Goal: Transaction & Acquisition: Purchase product/service

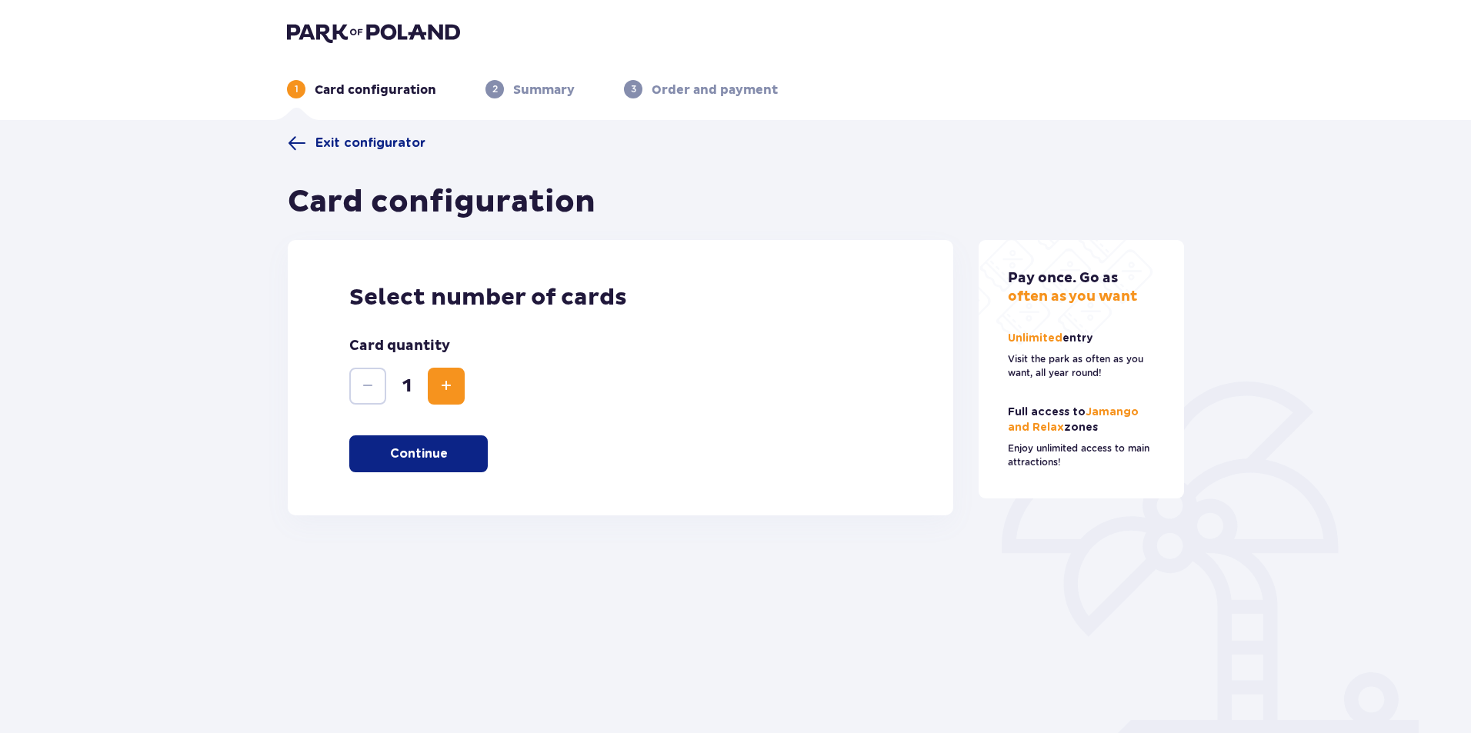
click at [404, 454] on p "Continue" at bounding box center [419, 453] width 58 height 17
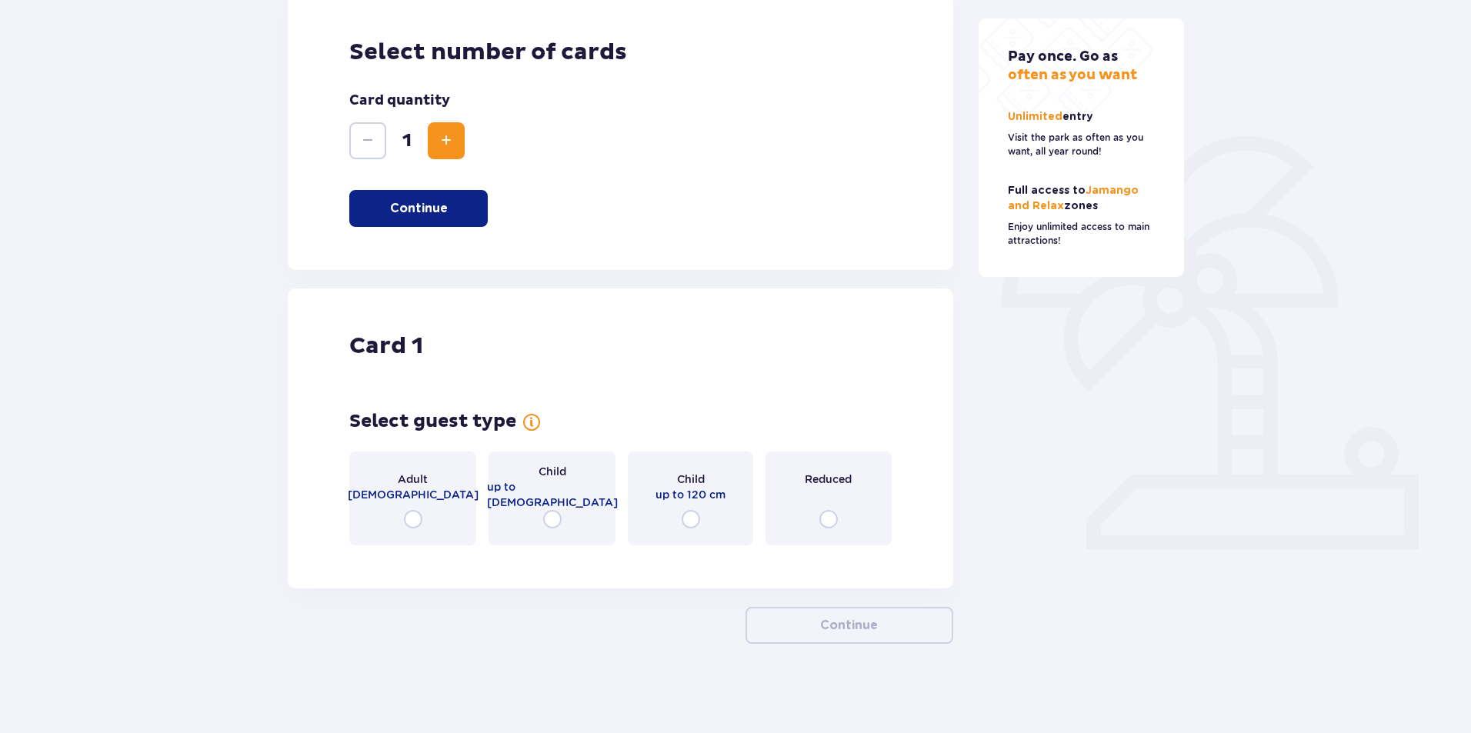
scroll to position [248, 0]
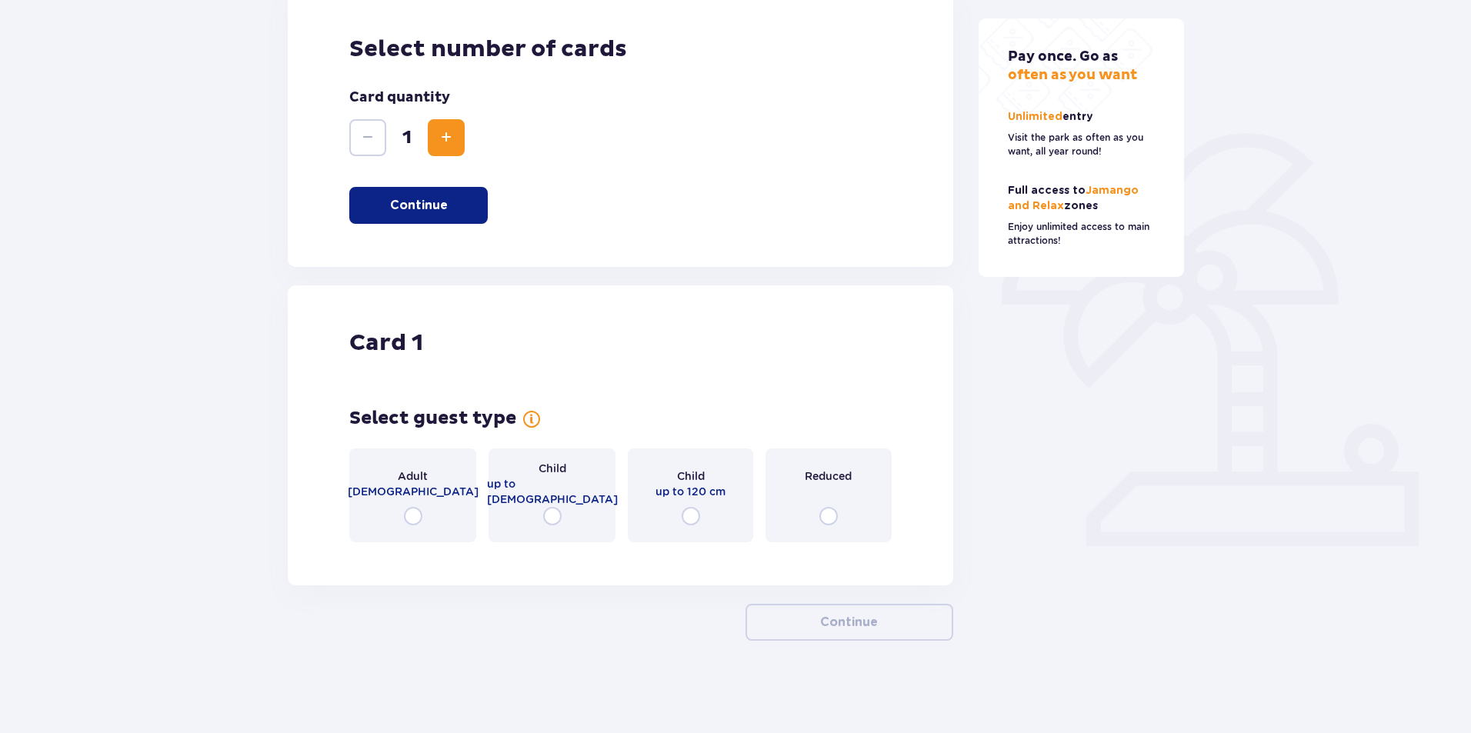
click at [421, 513] on input "radio" at bounding box center [413, 516] width 18 height 18
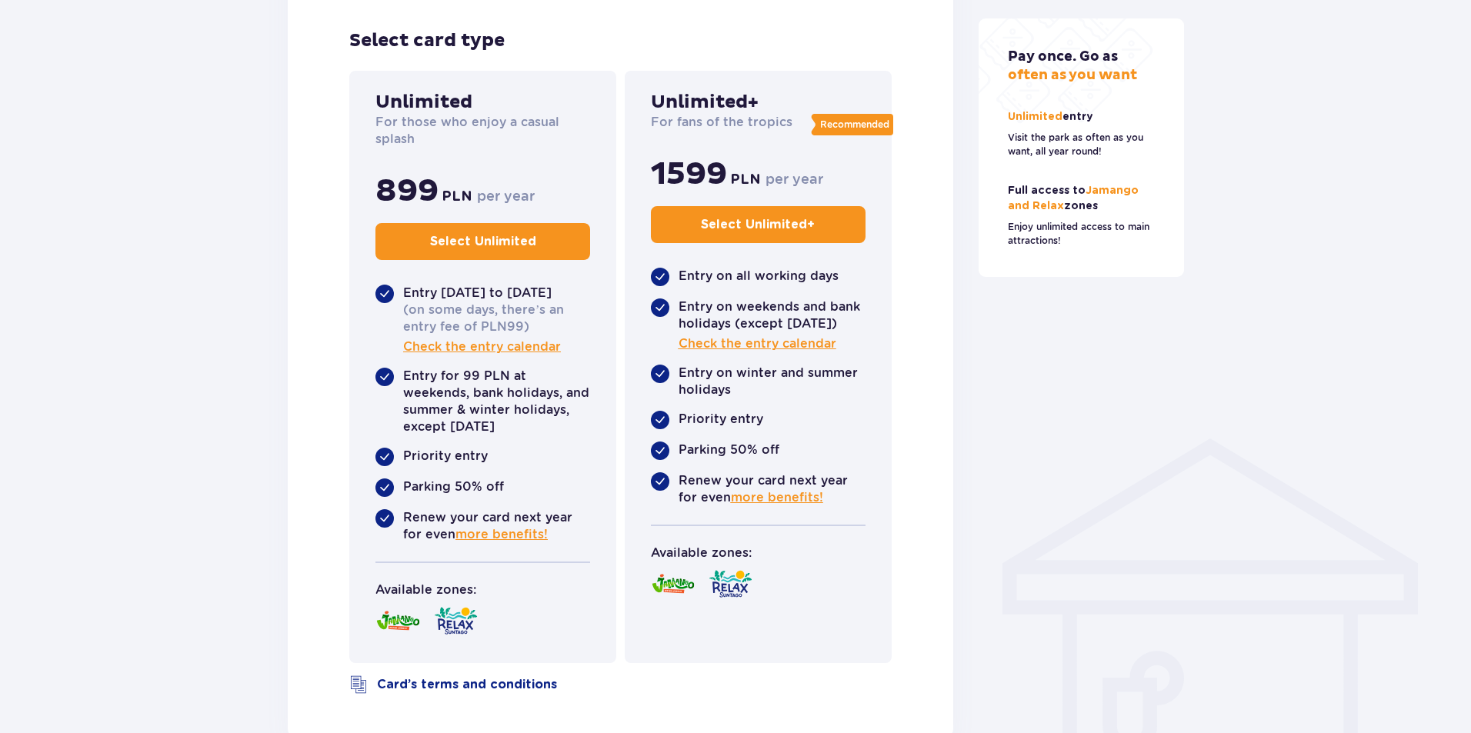
scroll to position [821, 0]
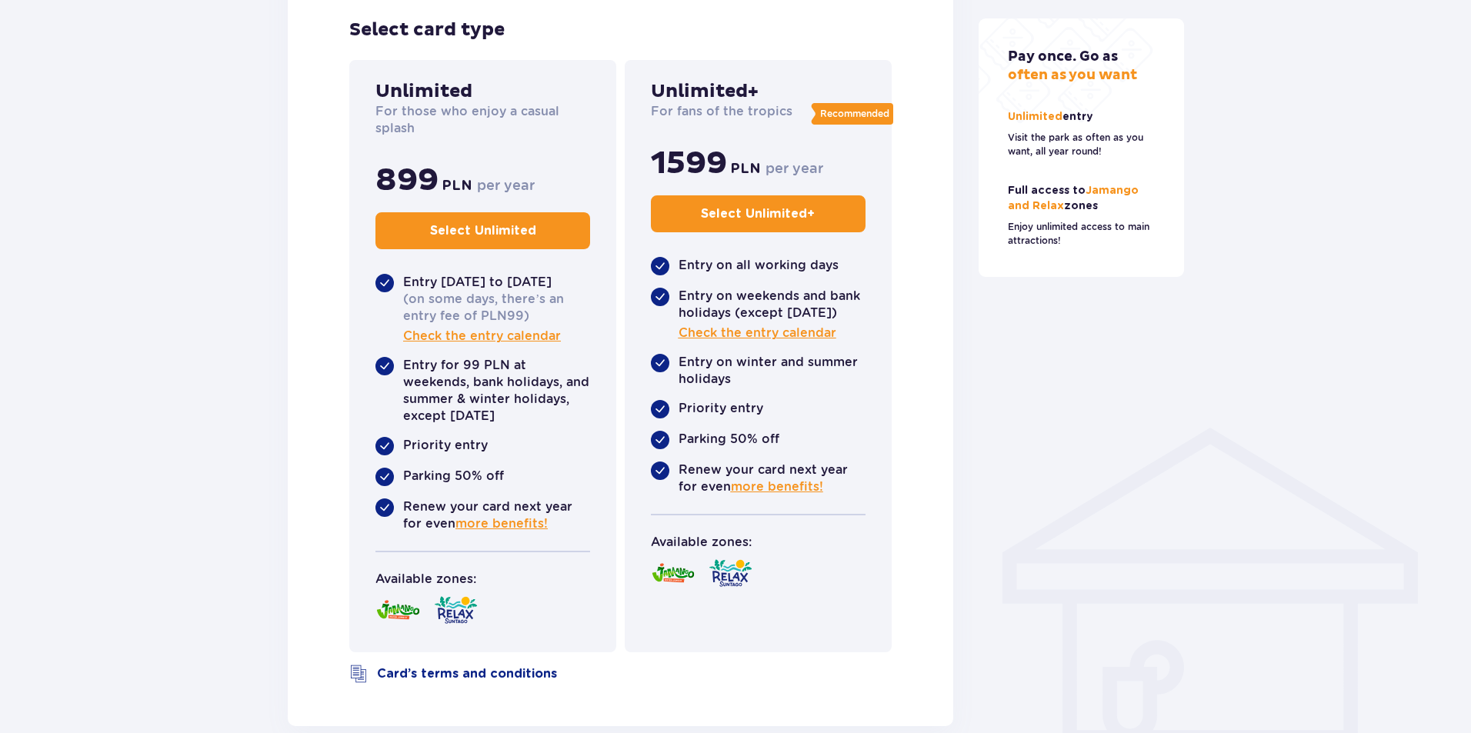
click at [508, 237] on p "Select Unlimited" at bounding box center [483, 230] width 106 height 17
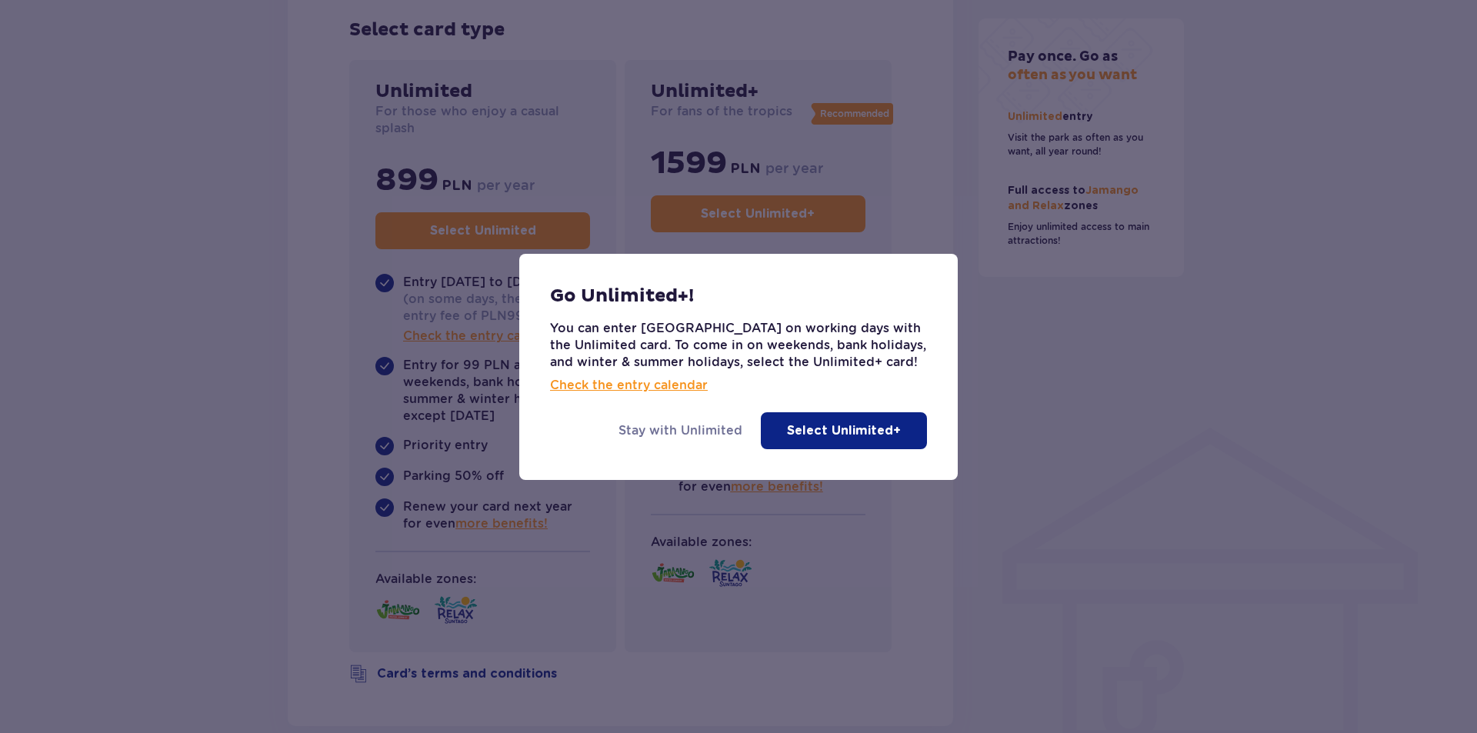
click at [868, 429] on p "Select Unlimited+" at bounding box center [844, 430] width 114 height 17
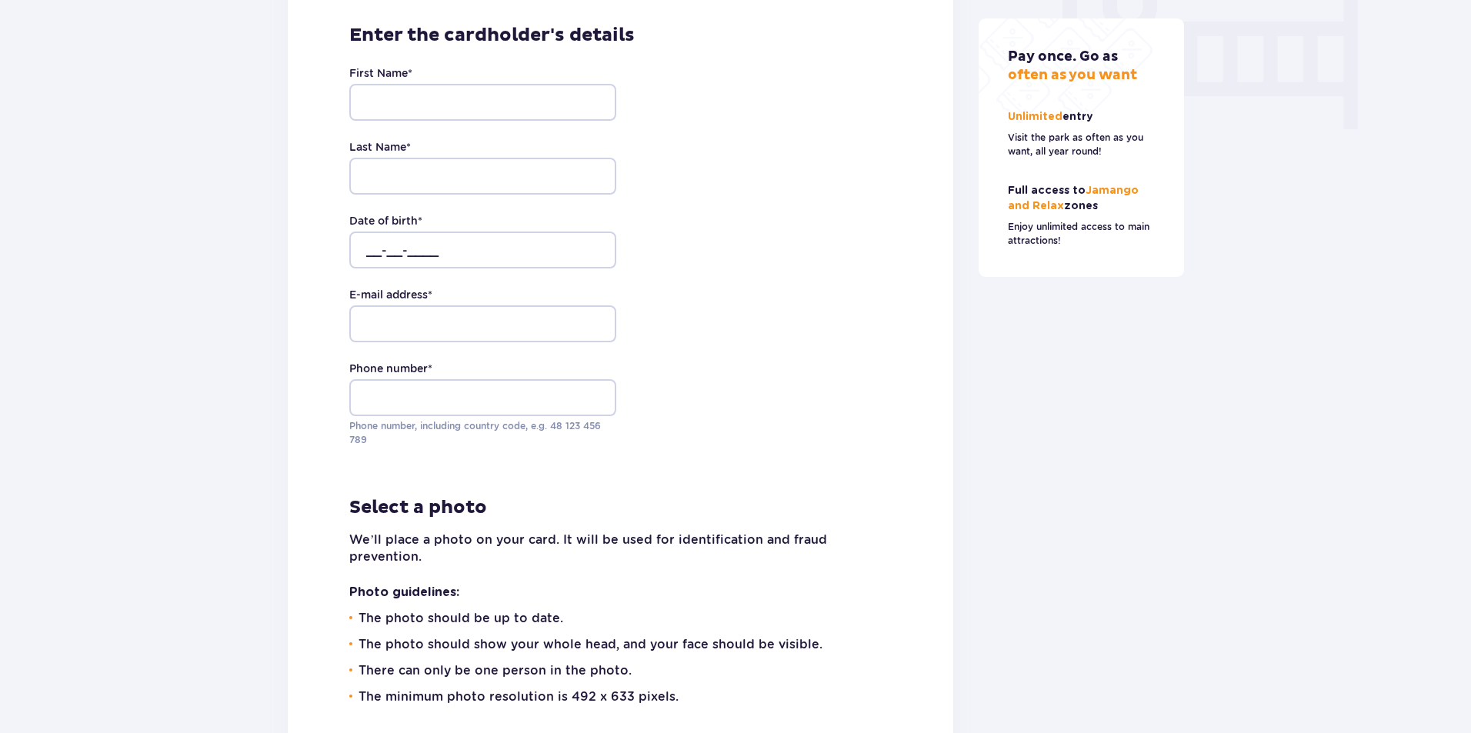
scroll to position [1535, 0]
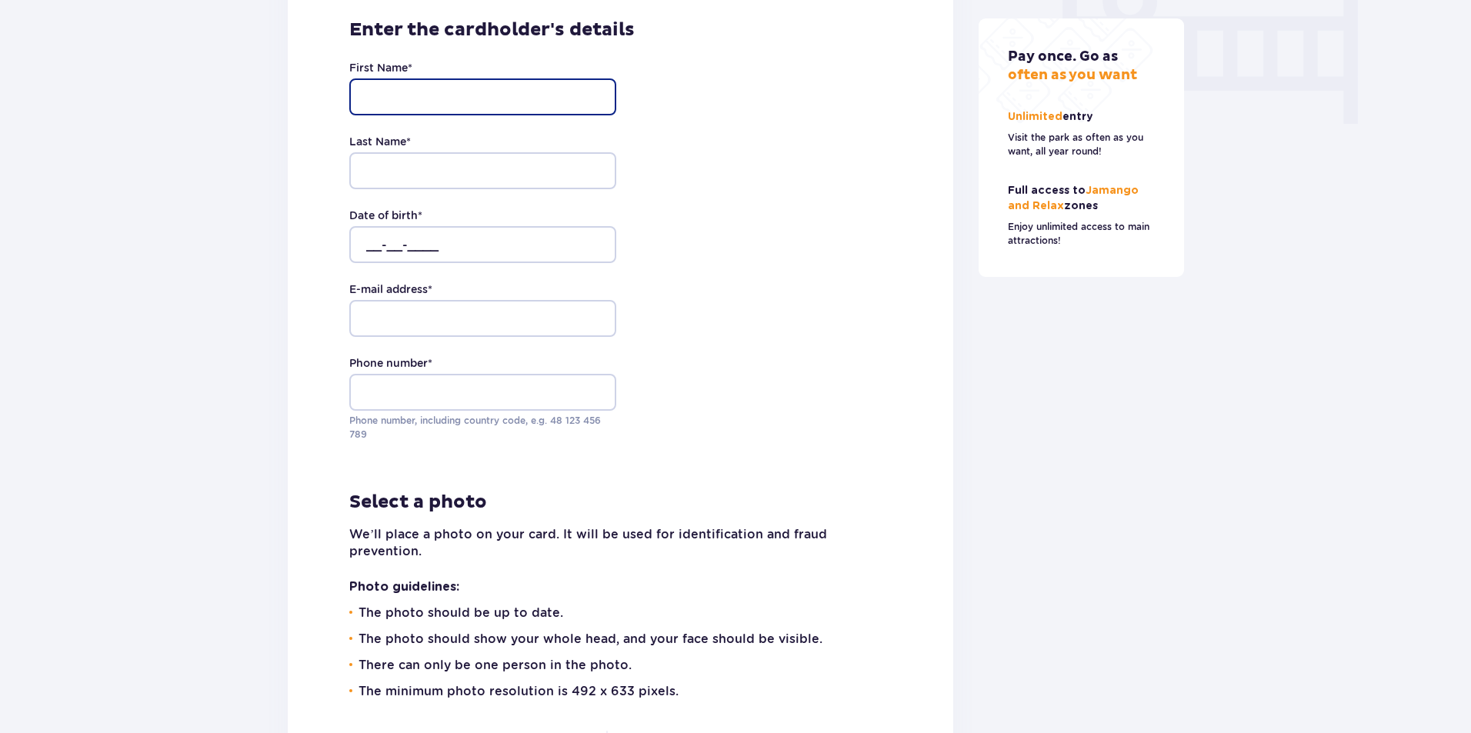
click at [405, 89] on input "First Name *" at bounding box center [482, 96] width 267 height 37
type input "Vova"
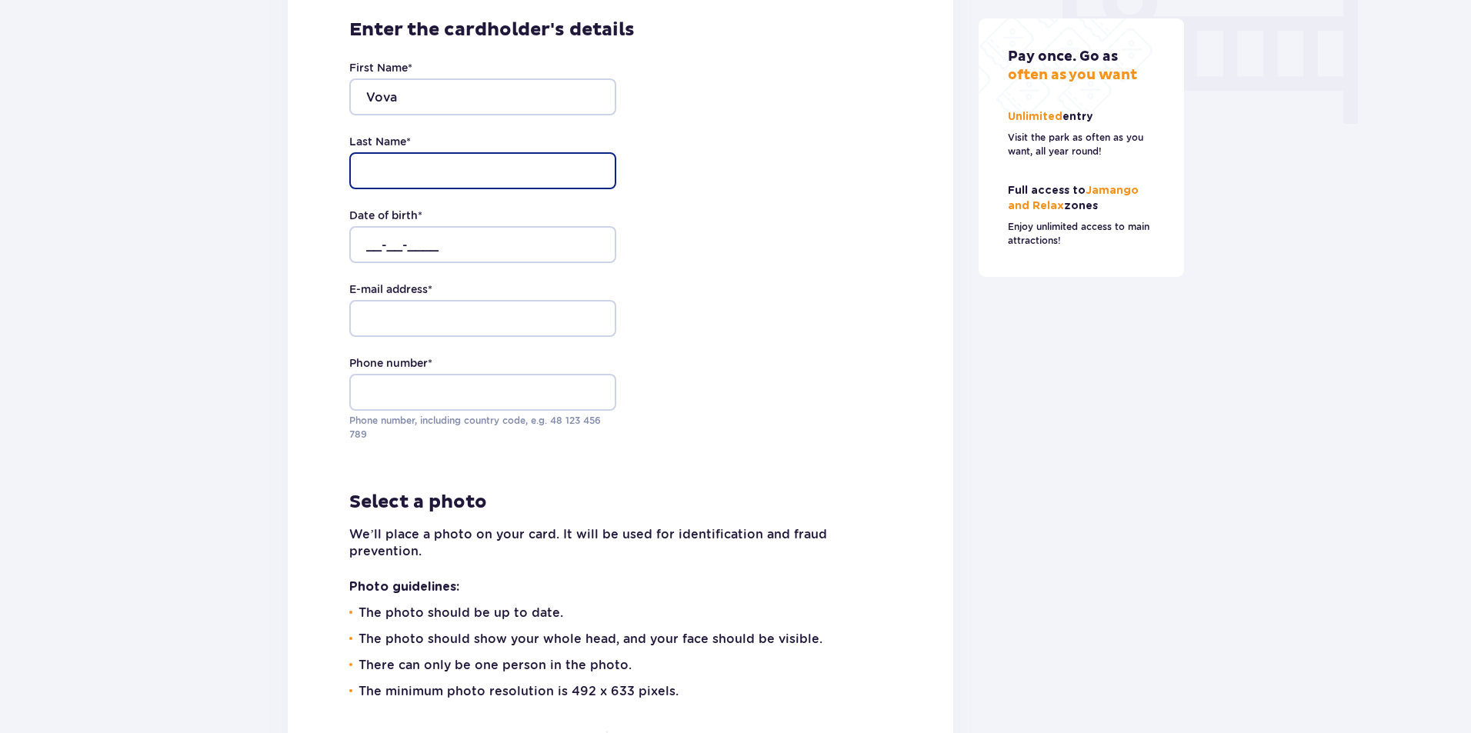
type input "ZDEBSKYI"
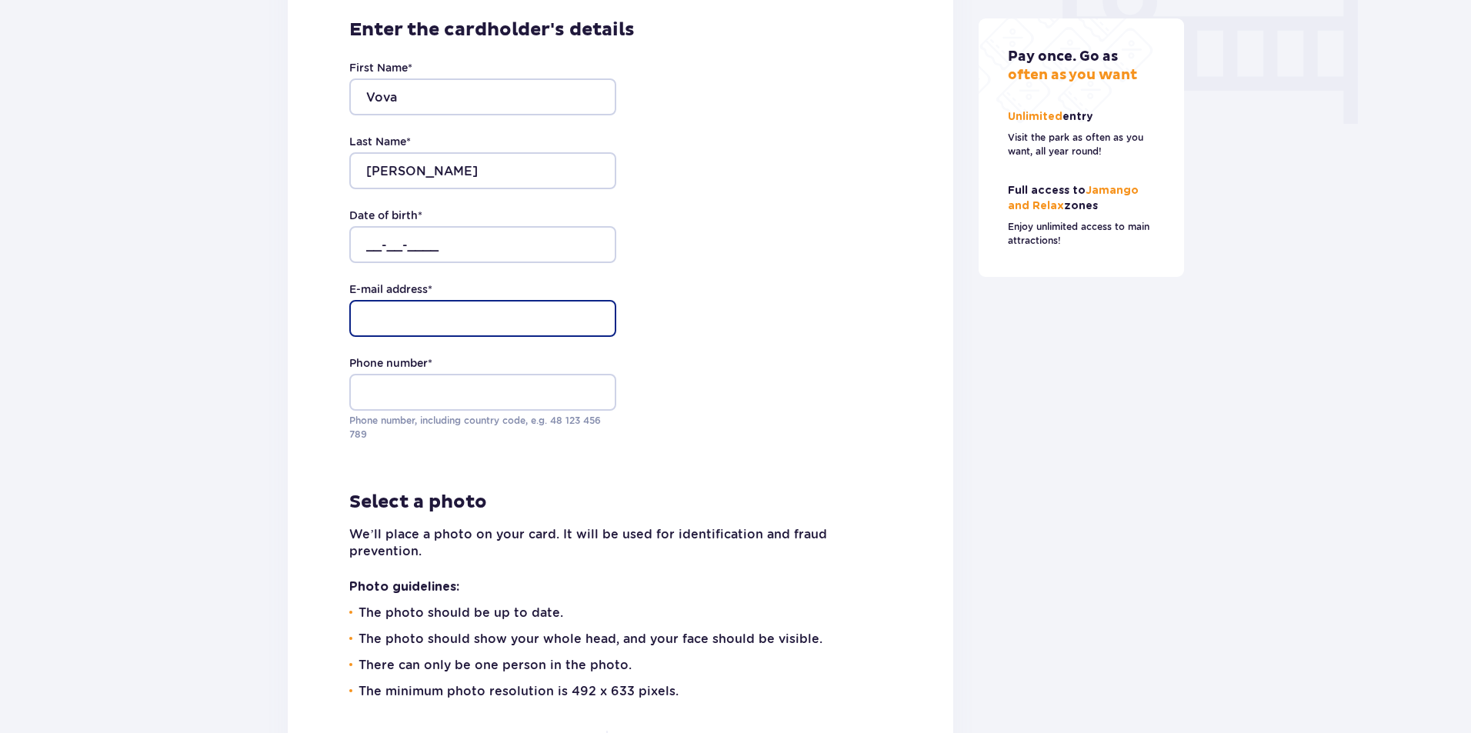
type input "sonkafoxy@gmail.com"
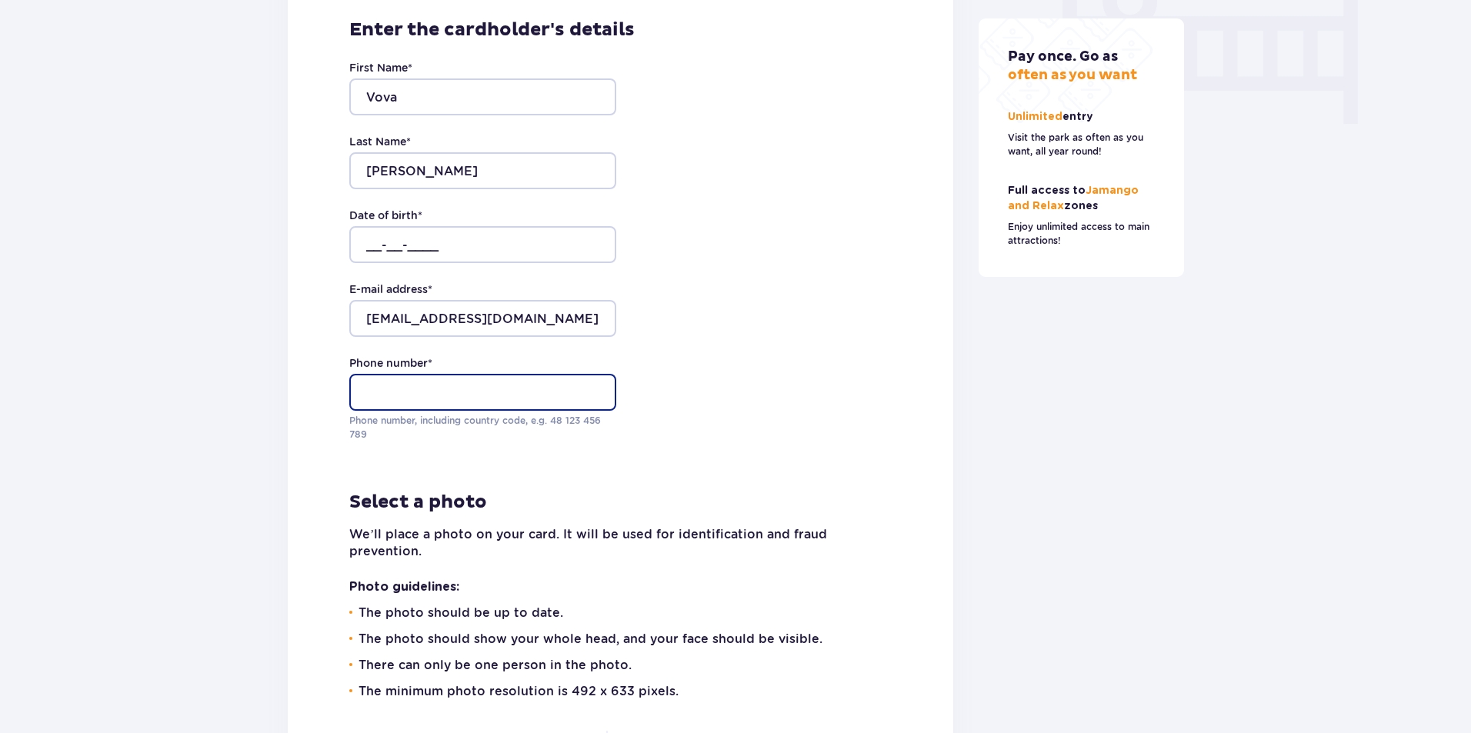
type input "0989378571"
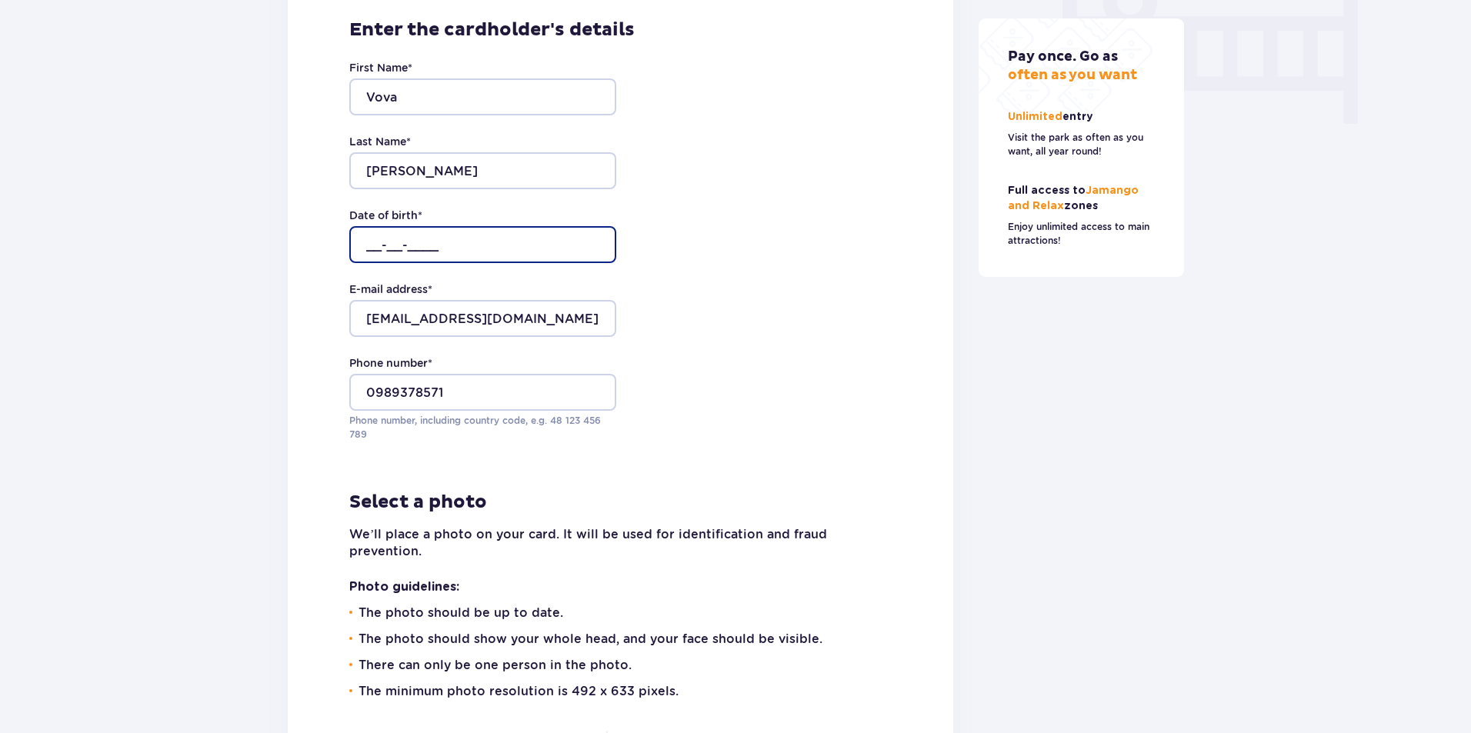
click at [442, 232] on input "__-__-____" at bounding box center [482, 244] width 267 height 37
type input "05-05-2009"
click at [923, 242] on div "Enter the cardholder's details First Name * Vova Last Name * ZDEBSKYI Date of b…" at bounding box center [620, 483] width 665 height 1028
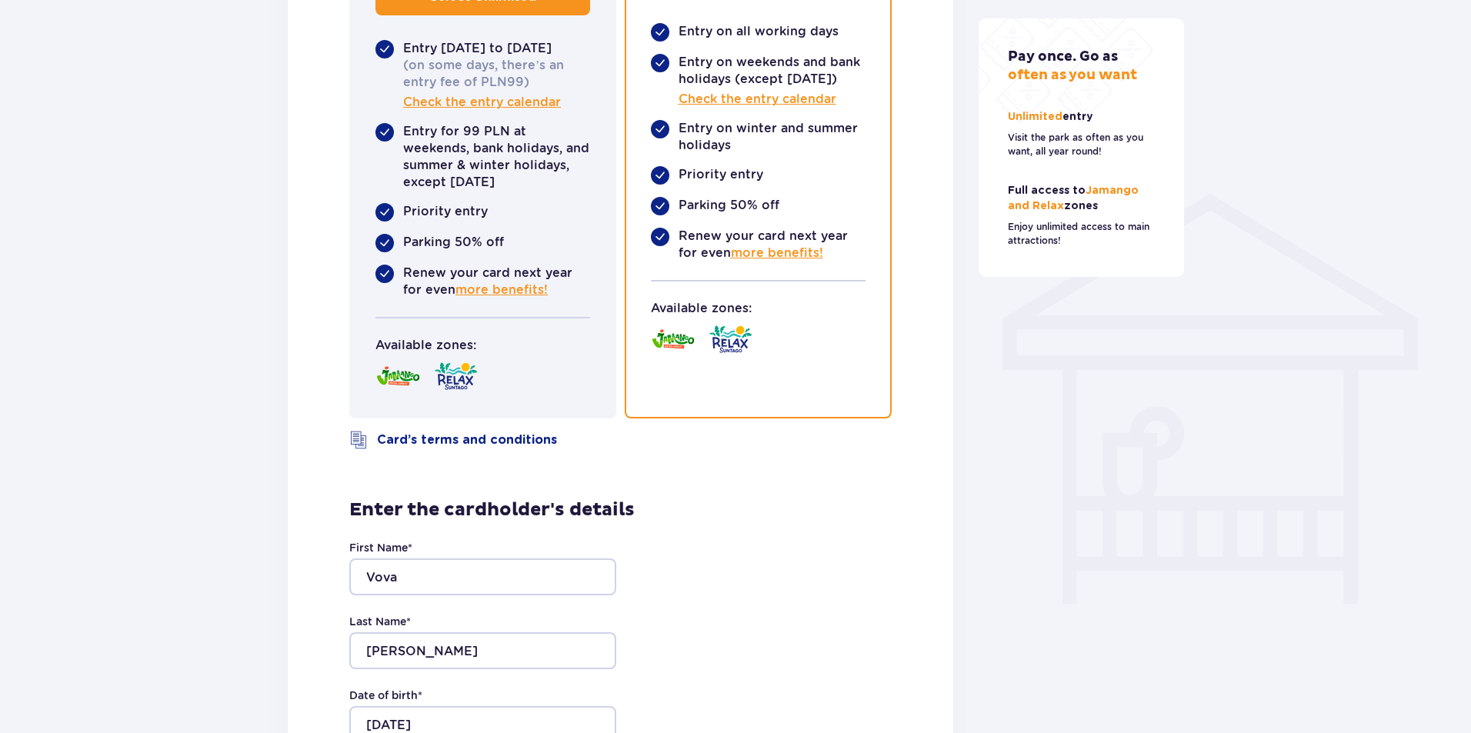
scroll to position [0, 0]
